Goal: Transaction & Acquisition: Purchase product/service

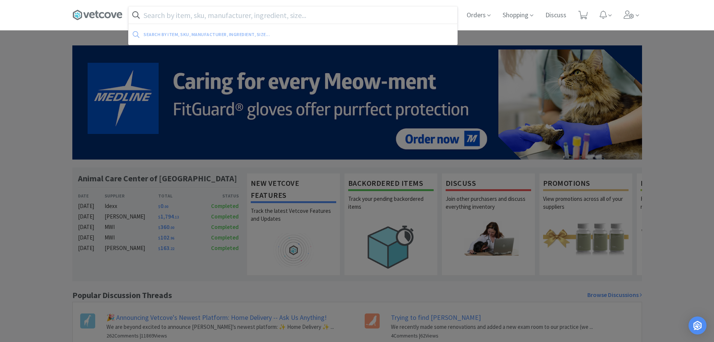
click at [426, 12] on input "text" at bounding box center [293, 14] width 329 height 17
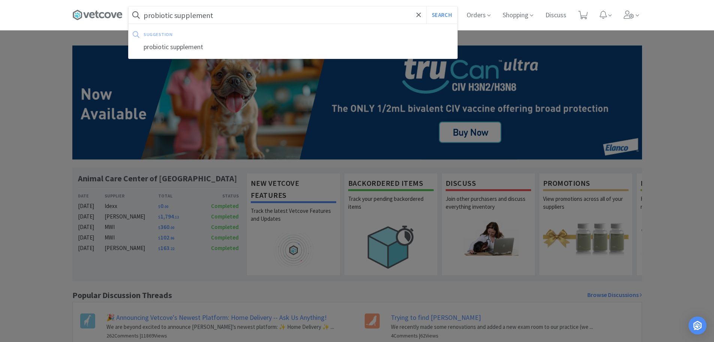
type input "probiotic supplement"
click at [426, 6] on button "Search" at bounding box center [441, 14] width 31 height 17
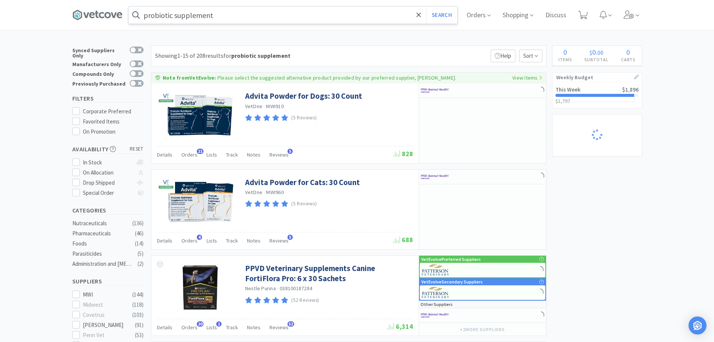
select select "2"
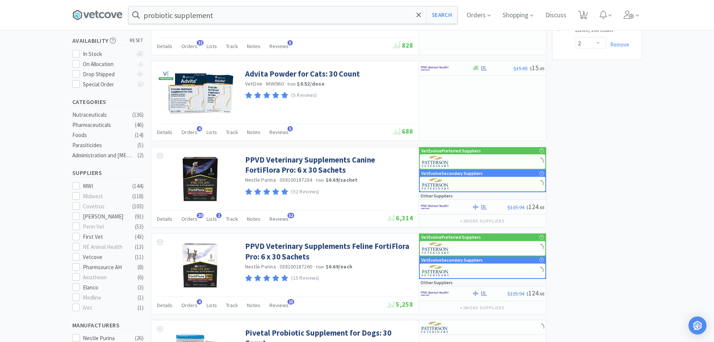
scroll to position [113, 0]
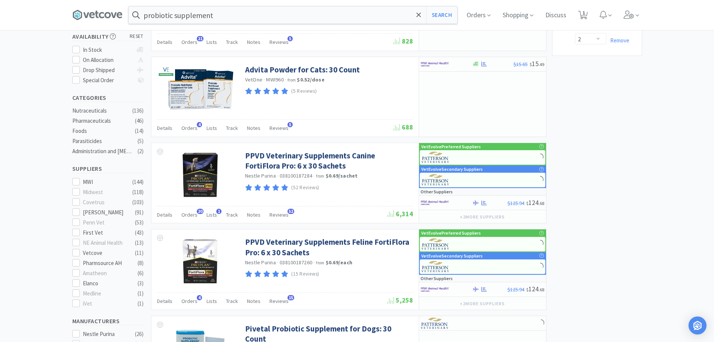
click at [77, 209] on icon at bounding box center [76, 212] width 6 height 6
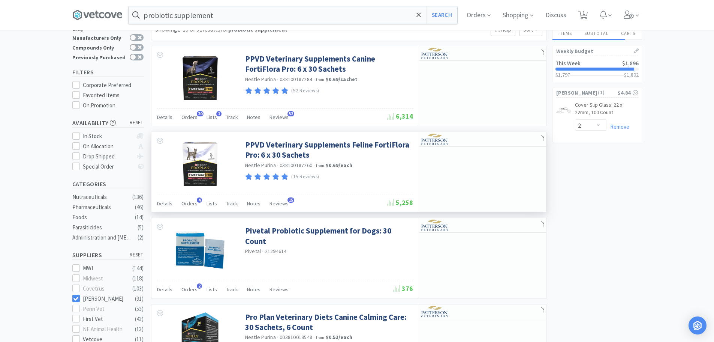
scroll to position [75, 0]
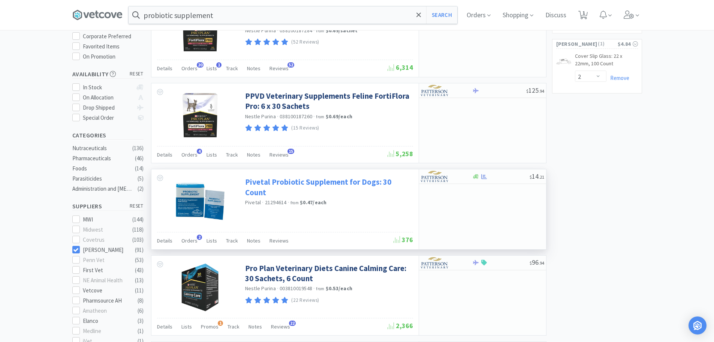
click at [265, 185] on link "Pivetal Probiotic Supplement for Dogs: 30 Count" at bounding box center [328, 187] width 166 height 21
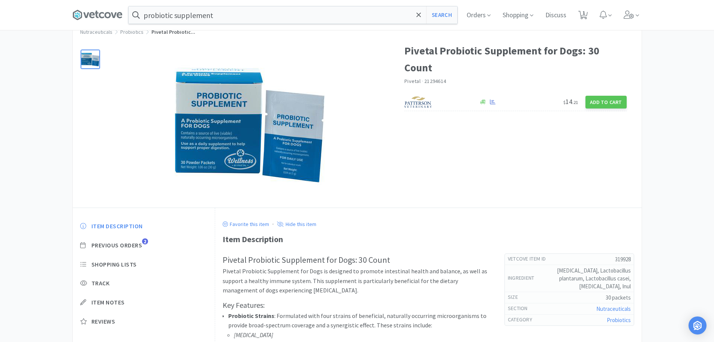
scroll to position [38, 0]
